Goal: Task Accomplishment & Management: Manage account settings

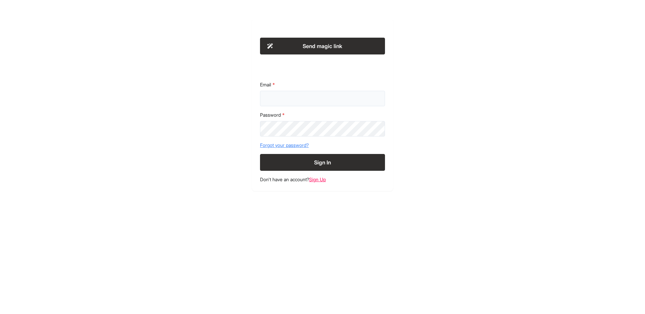
type input "**********"
click at [335, 154] on button "Sign In" at bounding box center [322, 162] width 125 height 17
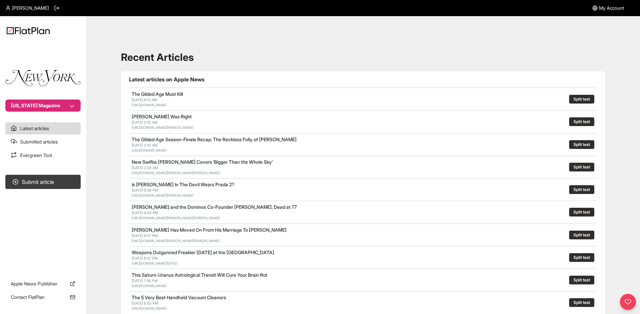
click at [75, 106] on button "[US_STATE] Magazine" at bounding box center [42, 105] width 75 height 12
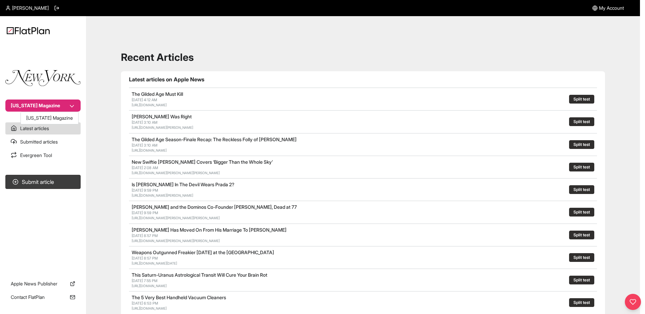
click at [75, 106] on button "[US_STATE] Magazine" at bounding box center [42, 105] width 75 height 12
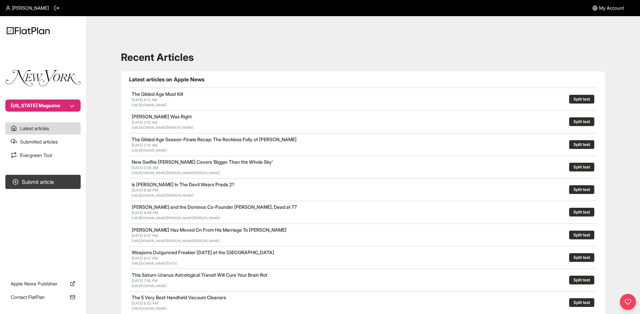
click at [73, 104] on button "[US_STATE] Magazine" at bounding box center [42, 105] width 75 height 12
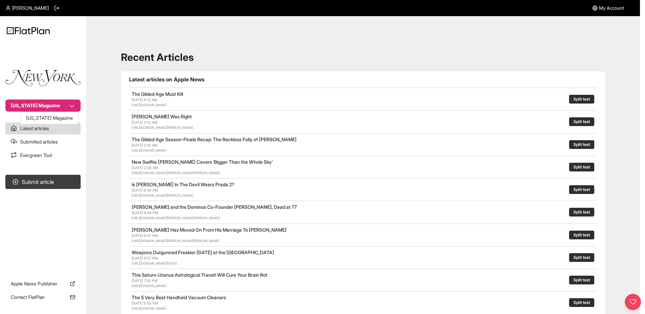
click at [73, 104] on button "[US_STATE] Magazine" at bounding box center [42, 105] width 75 height 12
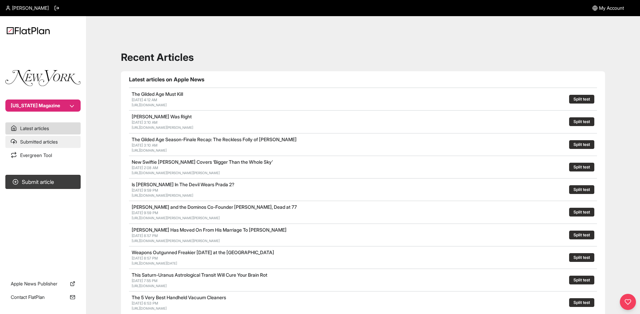
click at [59, 138] on link "Submitted articles" at bounding box center [42, 142] width 75 height 12
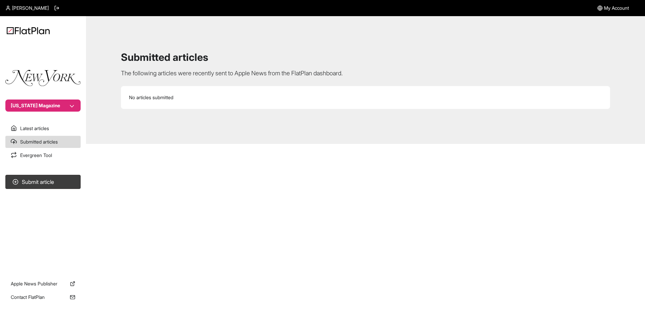
click at [59, 148] on section "Latest articles Submitted articles Evergreen Tool" at bounding box center [43, 141] width 86 height 39
click at [59, 150] on link "Evergreen Tool" at bounding box center [42, 155] width 75 height 12
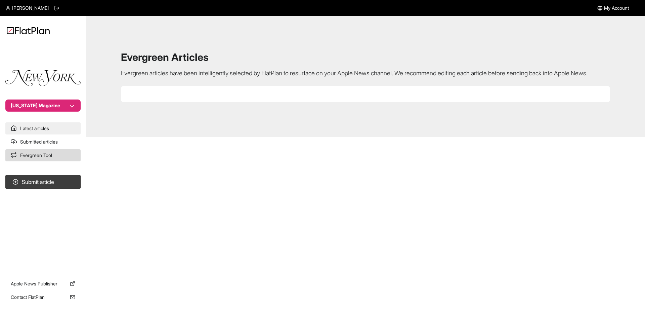
click at [58, 129] on link "Latest articles" at bounding box center [42, 128] width 75 height 12
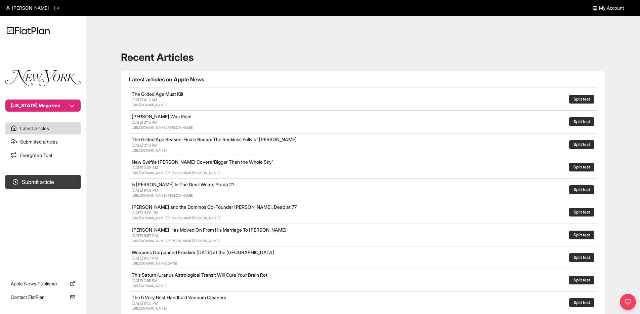
click at [38, 11] on span "[PERSON_NAME]" at bounding box center [30, 8] width 37 height 7
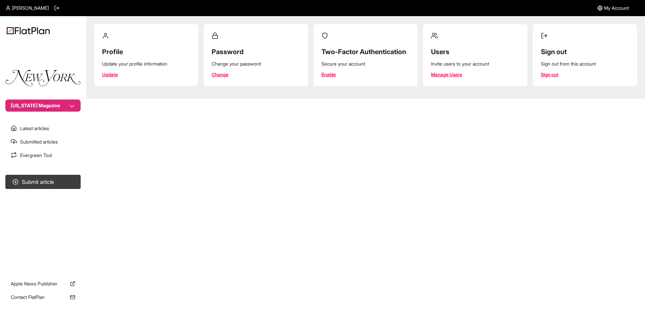
click at [38, 70] on img at bounding box center [42, 78] width 75 height 16
click at [38, 114] on nav "New York Magazine Latest articles Submitted articles Evergreen Tool Submit arti…" at bounding box center [43, 157] width 86 height 314
click at [38, 103] on button "[US_STATE] Magazine" at bounding box center [42, 105] width 75 height 12
click at [38, 129] on nav "New York Magazine Latest articles Submitted articles Evergreen Tool Submit arti…" at bounding box center [43, 157] width 86 height 314
click at [33, 128] on link "Latest articles" at bounding box center [42, 128] width 75 height 12
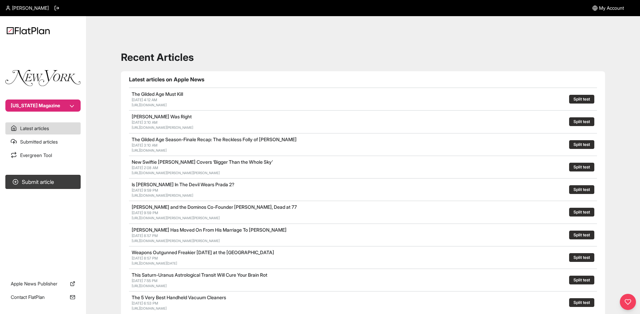
click at [592, 14] on link "My Account" at bounding box center [608, 8] width 32 height 16
click at [595, 10] on icon at bounding box center [594, 7] width 5 height 5
click at [602, 10] on span "My Account" at bounding box center [611, 8] width 25 height 7
click at [34, 11] on span "[PERSON_NAME]" at bounding box center [30, 8] width 37 height 7
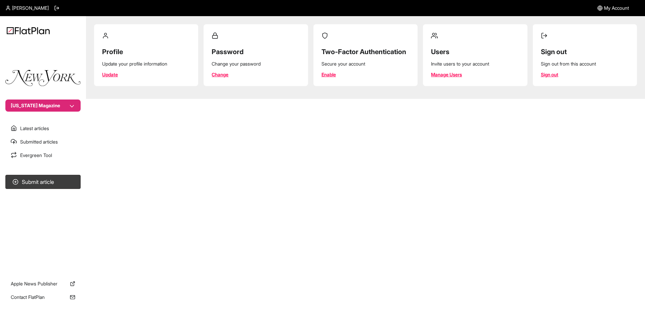
click at [41, 104] on button "[US_STATE] Magazine" at bounding box center [42, 105] width 75 height 12
drag, startPoint x: 40, startPoint y: 125, endPoint x: 39, endPoint y: 130, distance: 4.4
click at [39, 130] on nav "New York Magazine Latest articles Submitted articles Evergreen Tool Submit arti…" at bounding box center [43, 157] width 86 height 314
click at [39, 130] on link "Latest articles" at bounding box center [42, 128] width 75 height 12
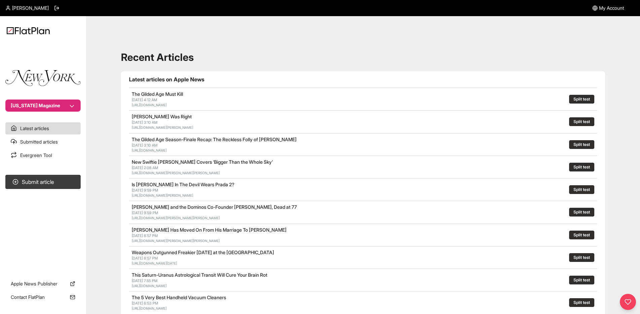
click at [26, 11] on div "[PERSON_NAME]" at bounding box center [32, 8] width 54 height 16
click at [26, 9] on span "[PERSON_NAME]" at bounding box center [30, 8] width 37 height 7
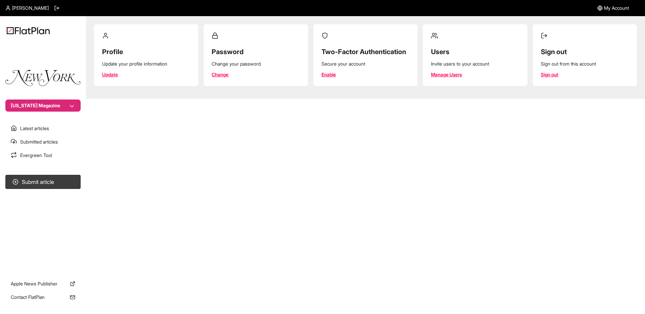
click at [68, 104] on button "[US_STATE] Magazine" at bounding box center [42, 105] width 75 height 12
click at [71, 104] on button "[US_STATE] Magazine" at bounding box center [42, 105] width 75 height 12
click at [456, 75] on link "Manage Users" at bounding box center [446, 74] width 31 height 7
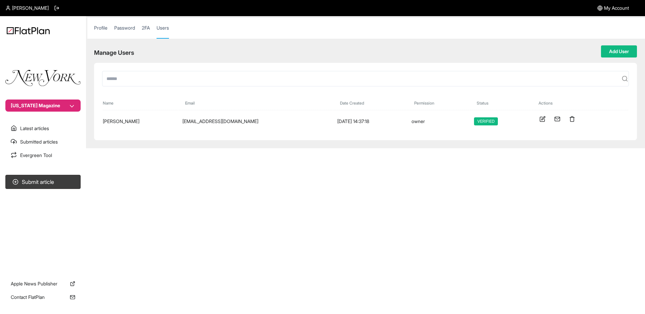
click at [628, 45] on main "Profile Password 2FA Users Manage Users Add User name email date created permis…" at bounding box center [365, 82] width 559 height 132
click at [623, 51] on button "Add User" at bounding box center [619, 51] width 36 height 12
click at [611, 54] on button "Add User" at bounding box center [619, 51] width 36 height 12
click at [609, 53] on button "Add User" at bounding box center [619, 51] width 36 height 12
click at [610, 51] on button "Add User" at bounding box center [619, 51] width 36 height 12
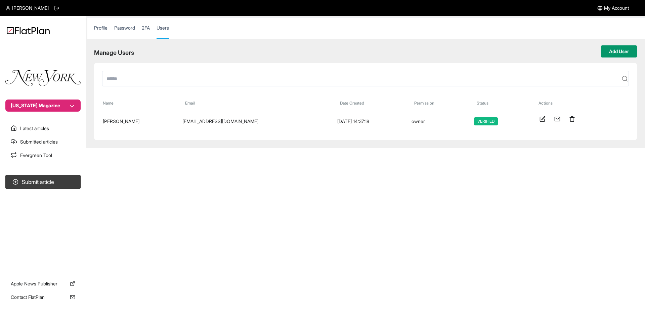
click at [610, 51] on button "Add User" at bounding box center [619, 51] width 36 height 12
click at [511, 77] on input "text" at bounding box center [365, 78] width 527 height 15
type input "*"
click at [616, 52] on button "Add User" at bounding box center [619, 51] width 36 height 12
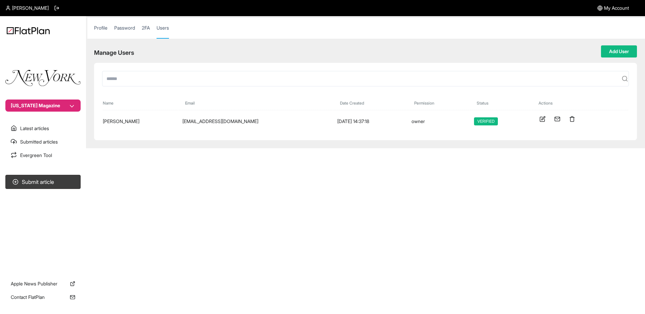
click at [573, 53] on section "Manage Users Add User" at bounding box center [365, 51] width 543 height 12
click at [611, 52] on button "Add User" at bounding box center [619, 51] width 36 height 12
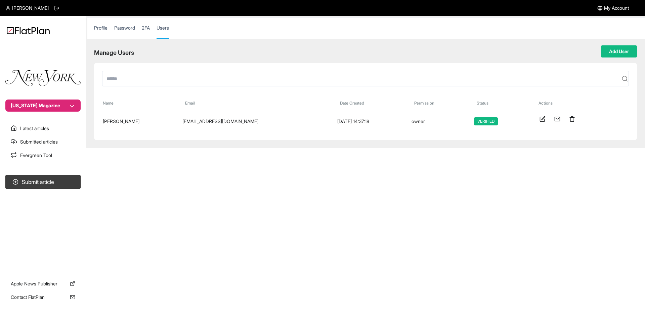
click at [35, 30] on img at bounding box center [28, 30] width 43 height 7
